Goal: Task Accomplishment & Management: Use online tool/utility

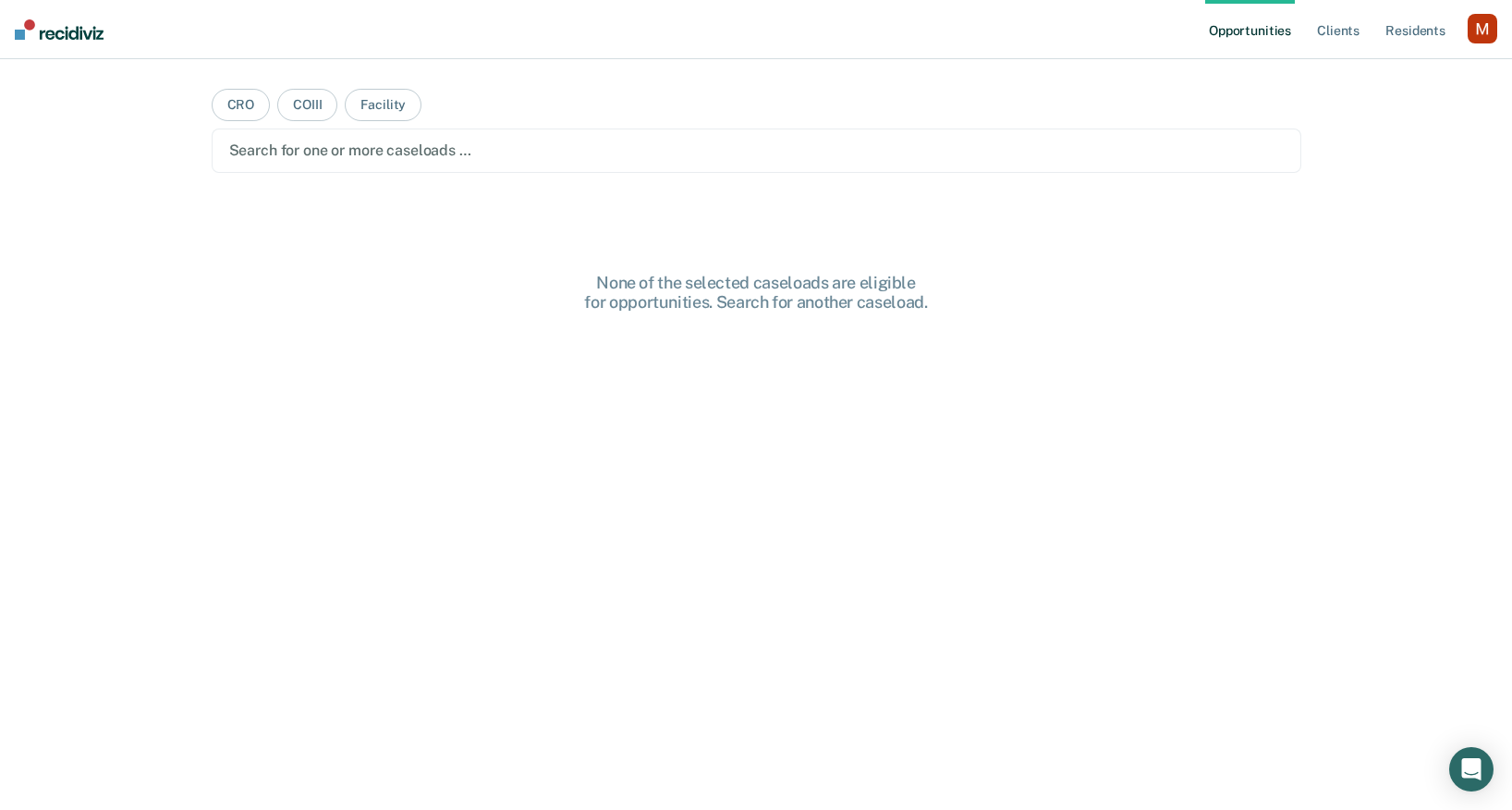
click at [1488, 21] on div "button" at bounding box center [1482, 29] width 30 height 30
click at [1356, 82] on link "Profile" at bounding box center [1408, 75] width 149 height 16
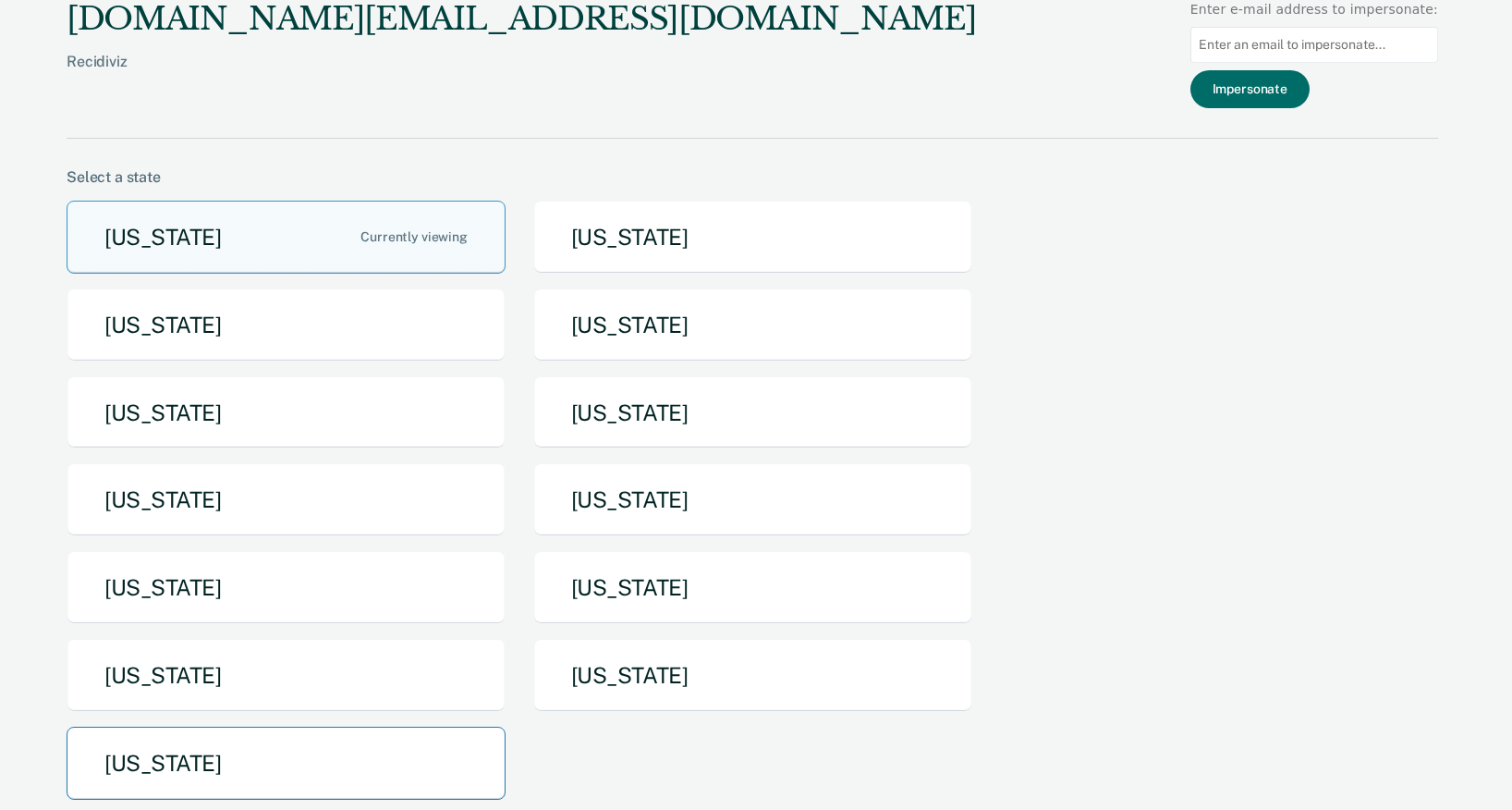
click at [363, 744] on button "[US_STATE]" at bounding box center [287, 763] width 440 height 73
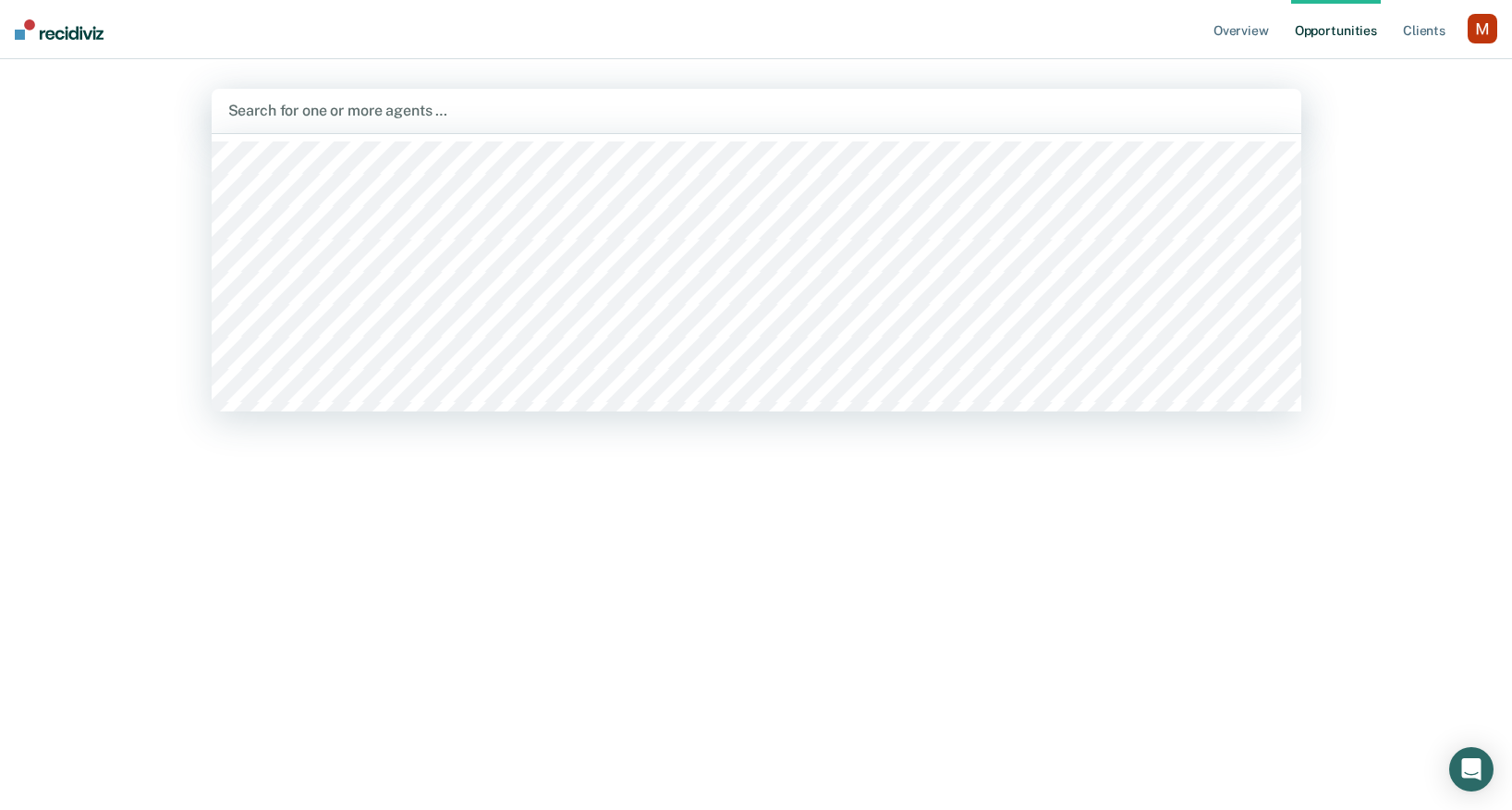
click at [1076, 101] on div at bounding box center [757, 110] width 1057 height 22
click at [950, 124] on div at bounding box center [710, 110] width 967 height 28
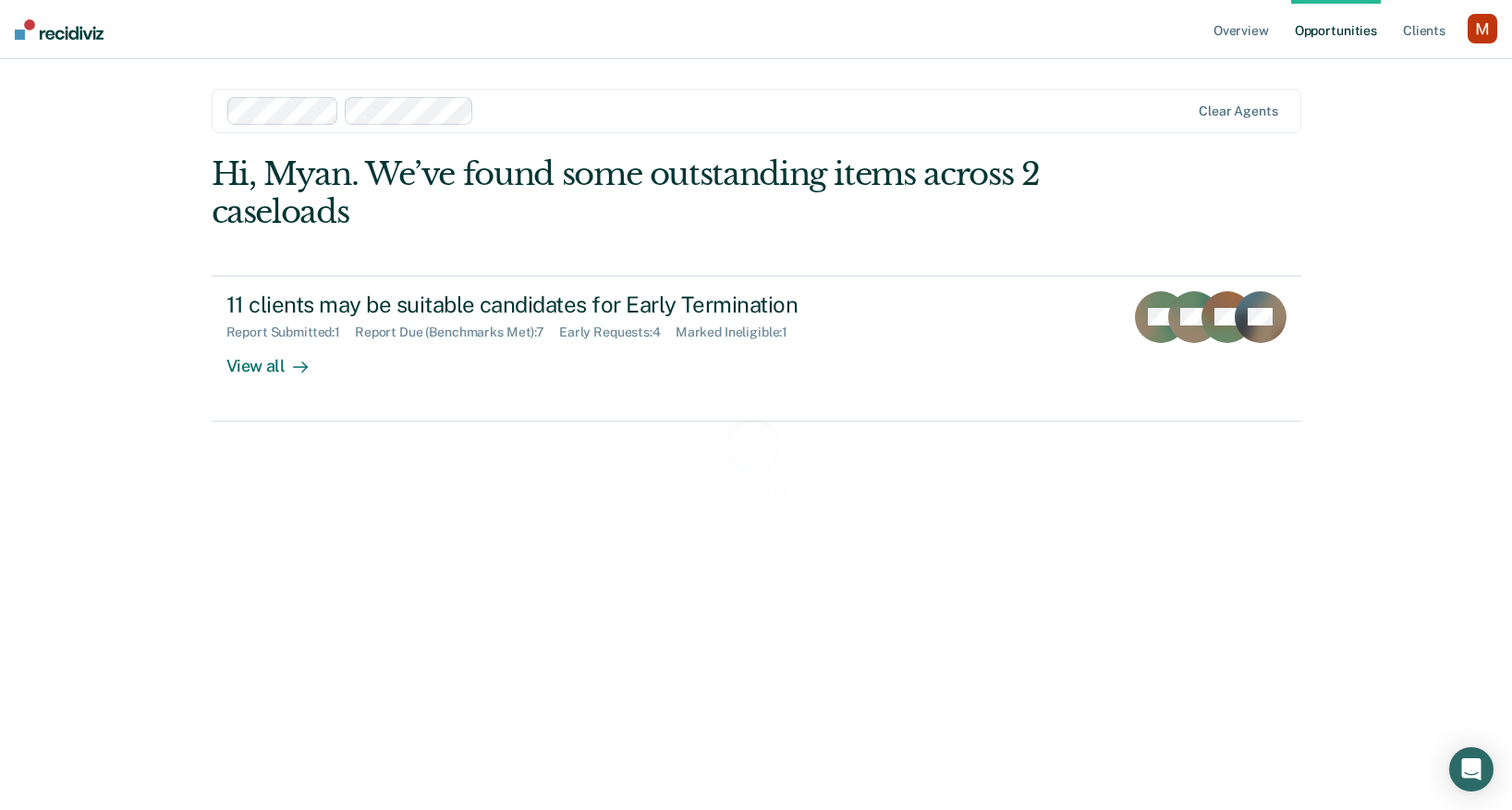
click at [763, 352] on div "Loading data..." at bounding box center [757, 457] width 1090 height 603
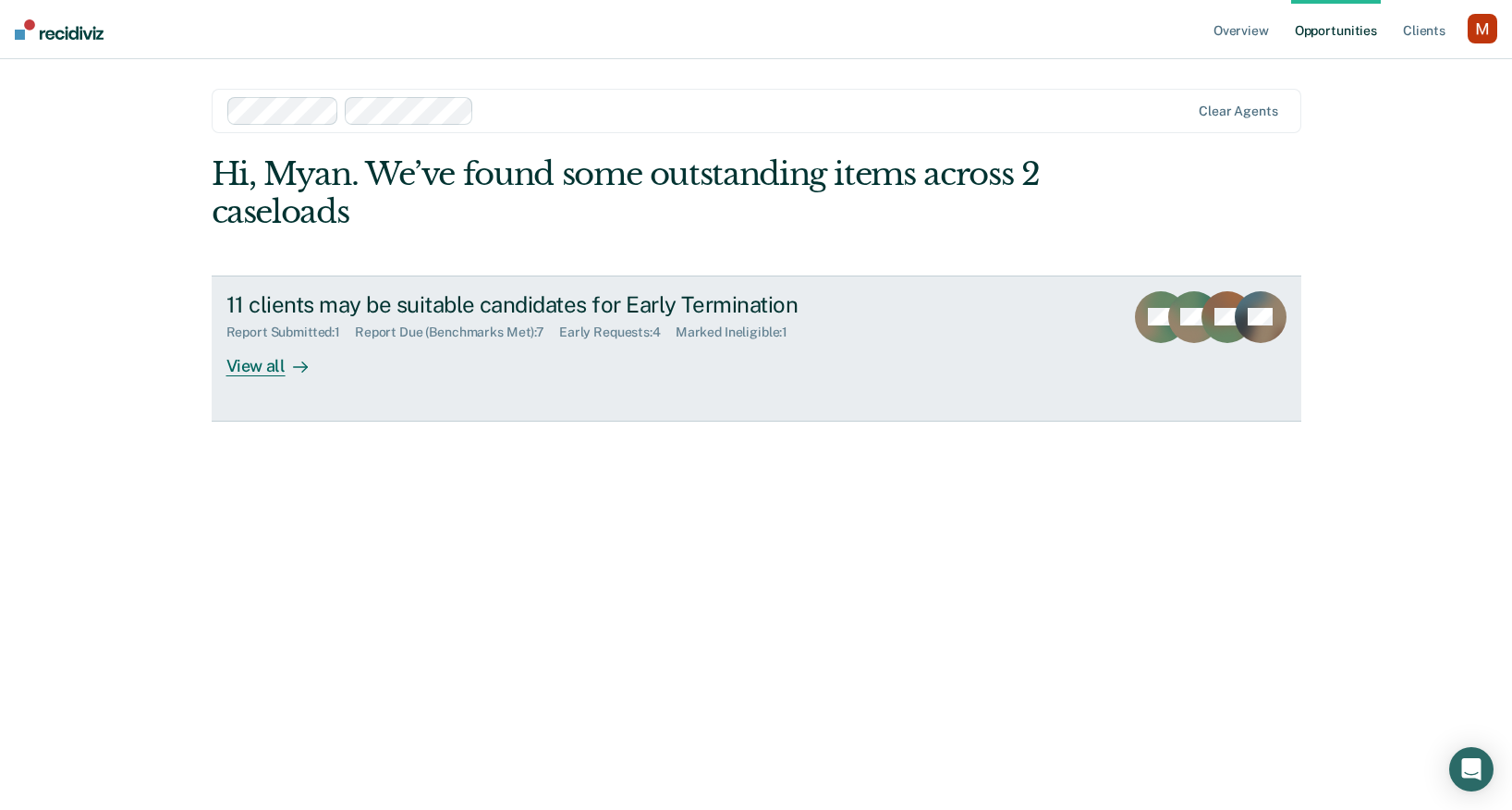
click at [732, 382] on link "11 clients may be suitable candidates for Early Termination Report Submitted : …" at bounding box center [757, 349] width 1090 height 146
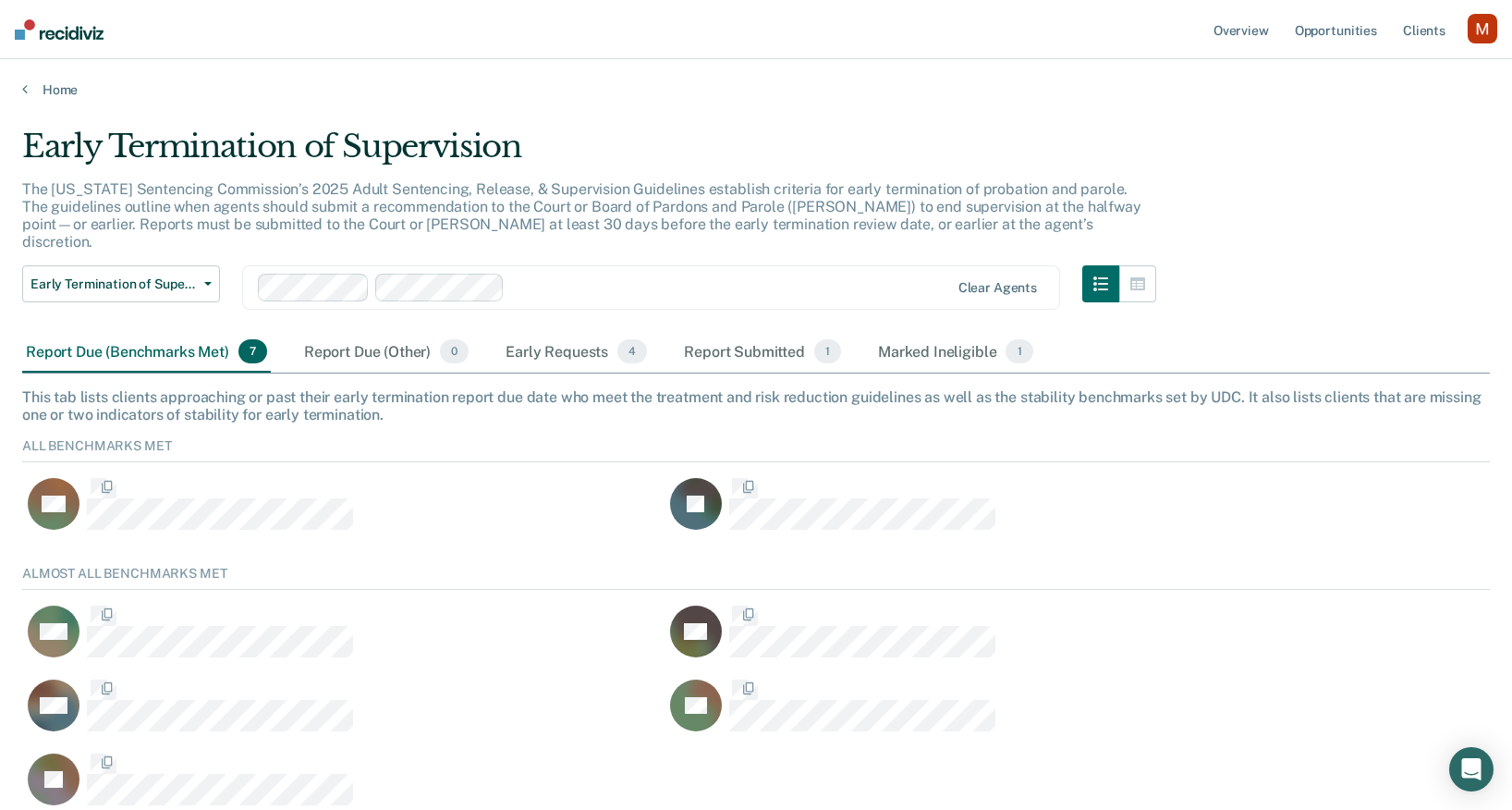
scroll to position [260, 1468]
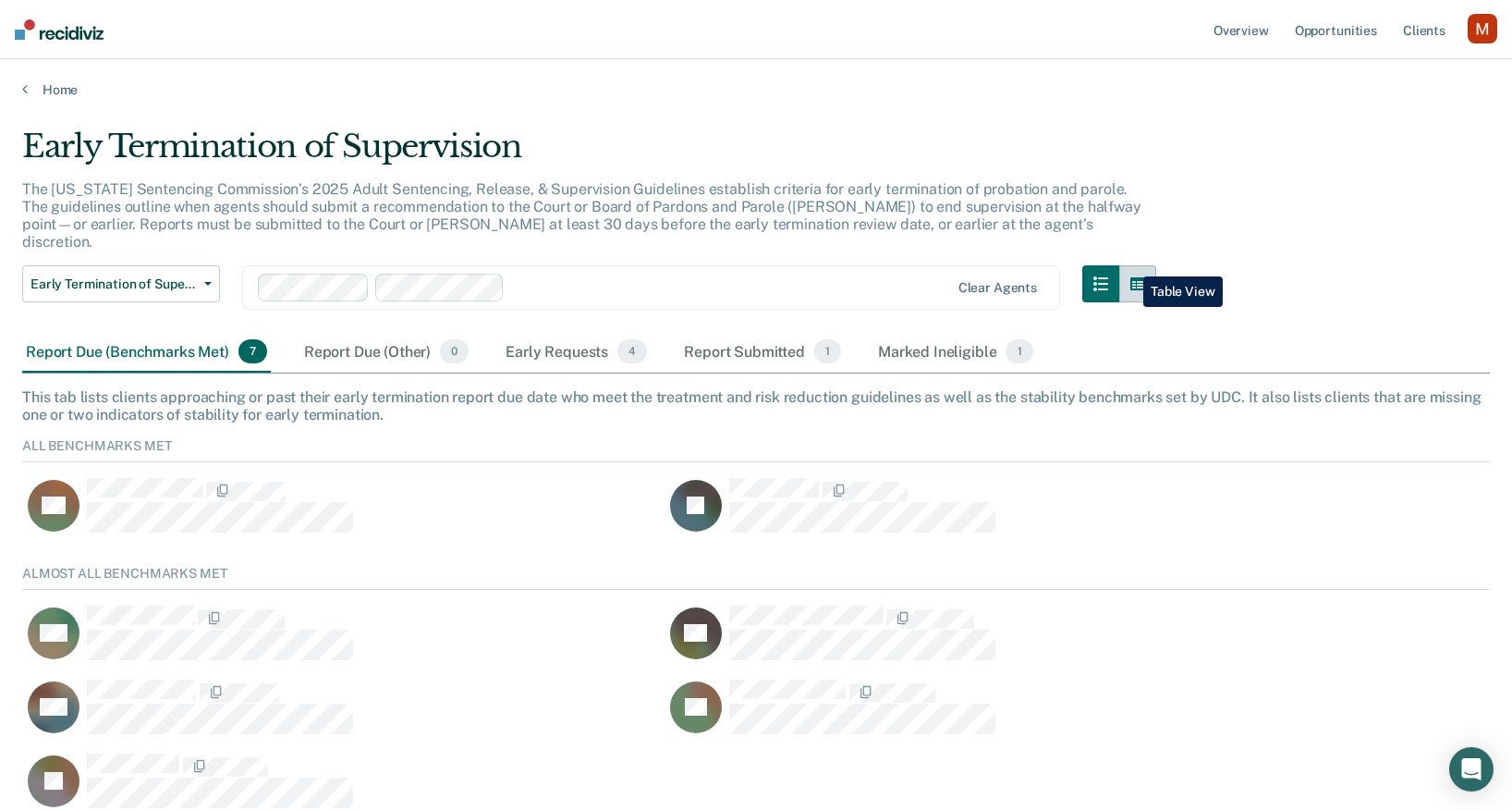
click at [1130, 265] on button "button" at bounding box center [1138, 284] width 37 height 37
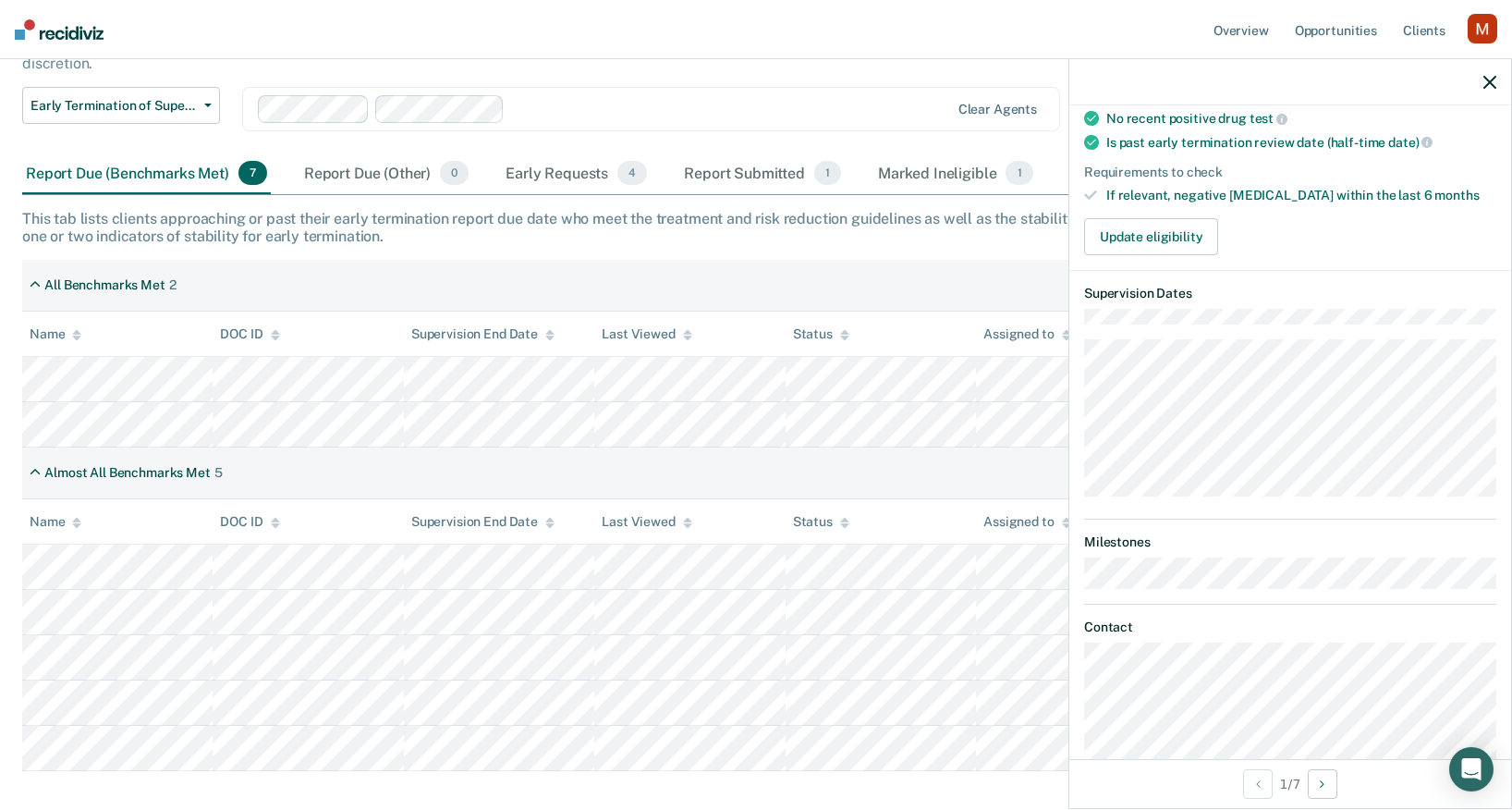
scroll to position [177, 0]
